Goal: Find specific page/section: Find specific page/section

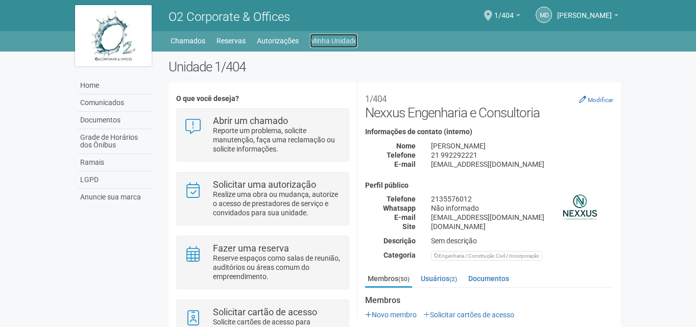
click at [321, 38] on link "Minha Unidade" at bounding box center [333, 41] width 47 height 14
click at [322, 41] on link "Minha Unidade" at bounding box center [333, 41] width 47 height 14
